Goal: Task Accomplishment & Management: Manage account settings

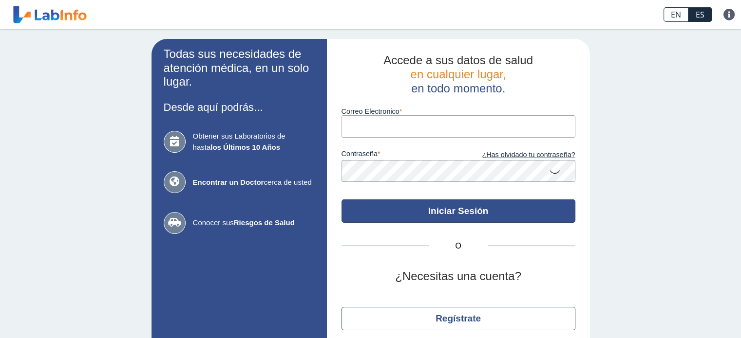
type input "[EMAIL_ADDRESS][DOMAIN_NAME]"
click at [428, 209] on button "Iniciar Sesión" at bounding box center [458, 211] width 234 height 23
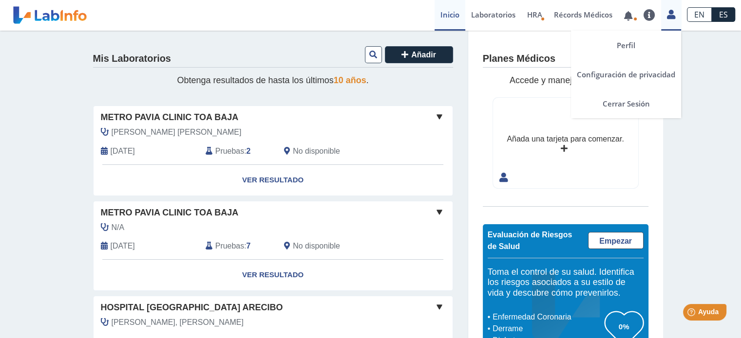
click at [668, 11] on icon at bounding box center [671, 14] width 8 height 7
click at [672, 13] on icon at bounding box center [671, 14] width 8 height 7
click at [623, 108] on link "Cerrar Sesión" at bounding box center [626, 103] width 110 height 29
